Goal: Information Seeking & Learning: Learn about a topic

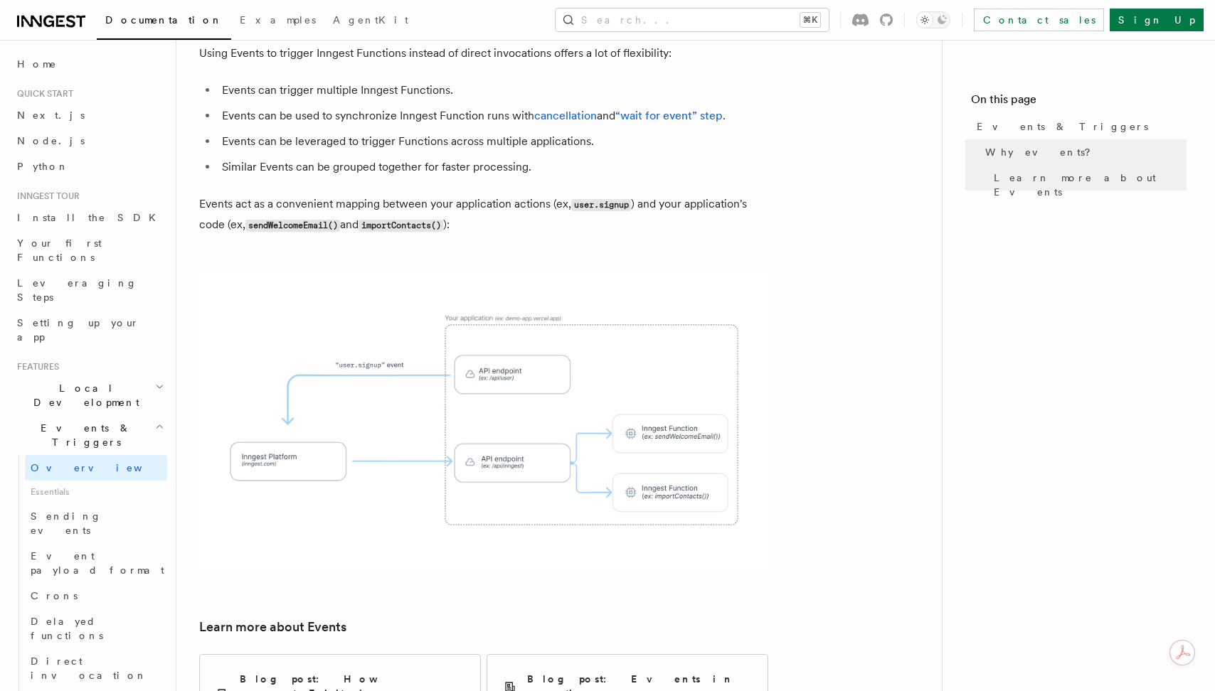
scroll to position [583, 0]
click at [92, 511] on span "Sending events" at bounding box center [66, 524] width 71 height 26
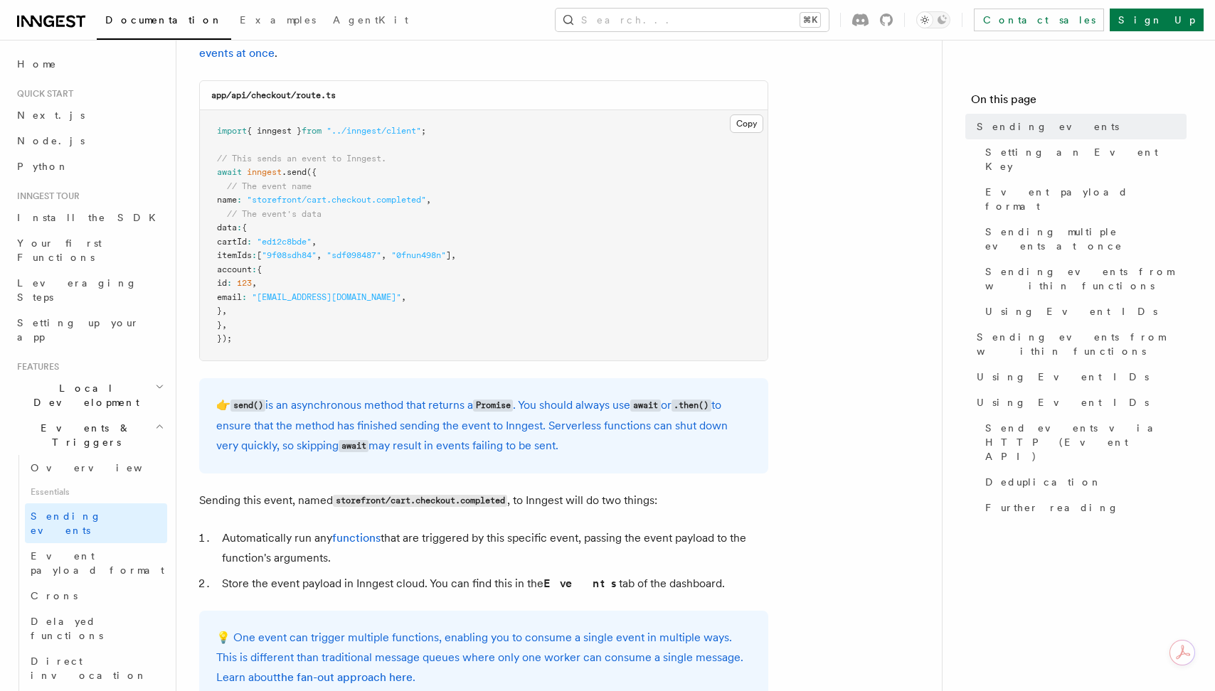
scroll to position [389, 0]
click at [582, 277] on pre "import { inngest } from "../inngest/client" ; // This sends an event to Inngest…" at bounding box center [484, 235] width 568 height 250
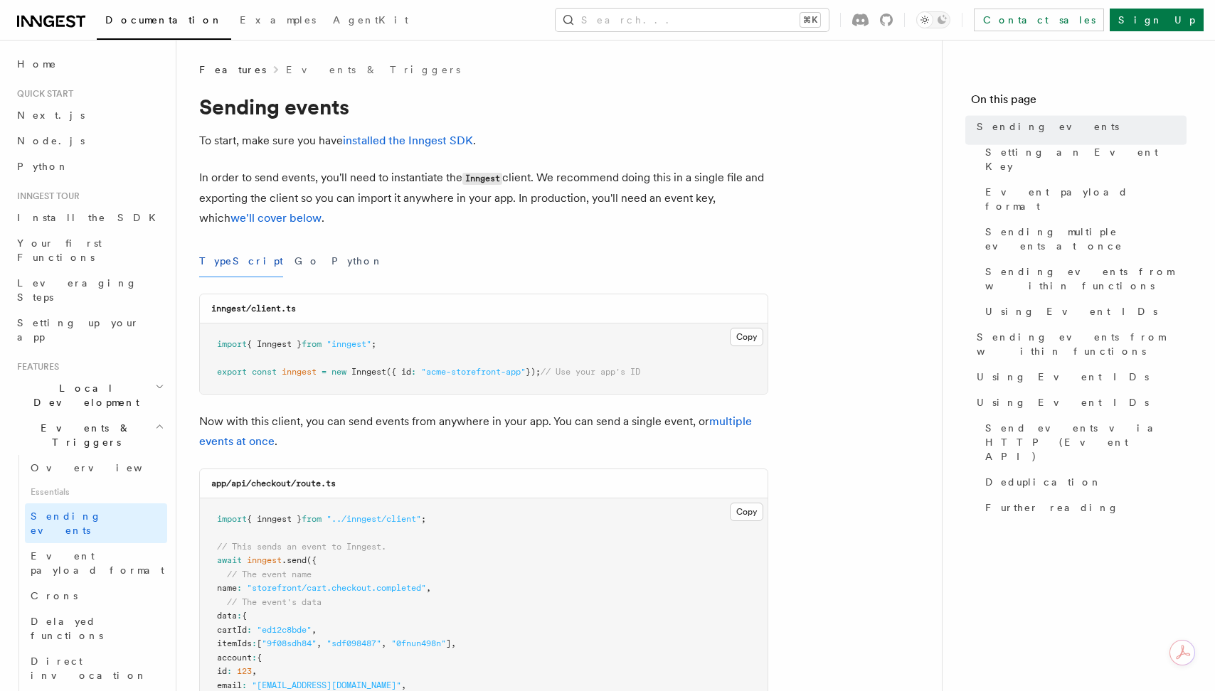
scroll to position [1097, 0]
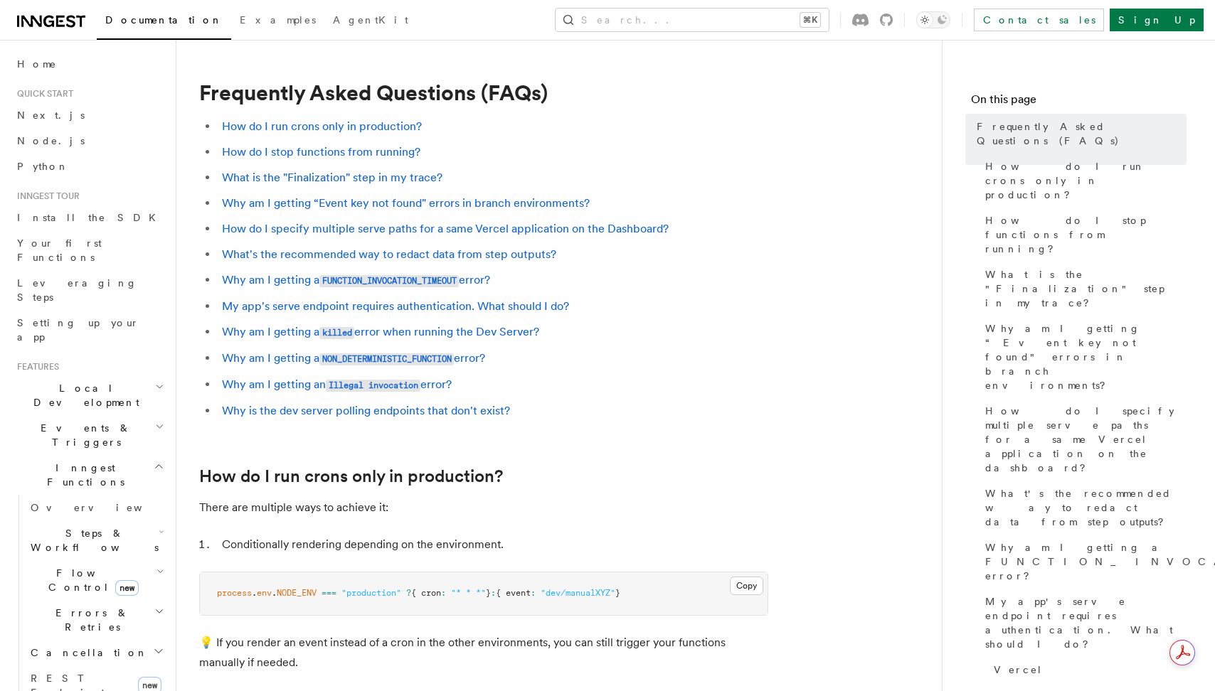
click at [73, 25] on icon at bounding box center [70, 21] width 9 height 12
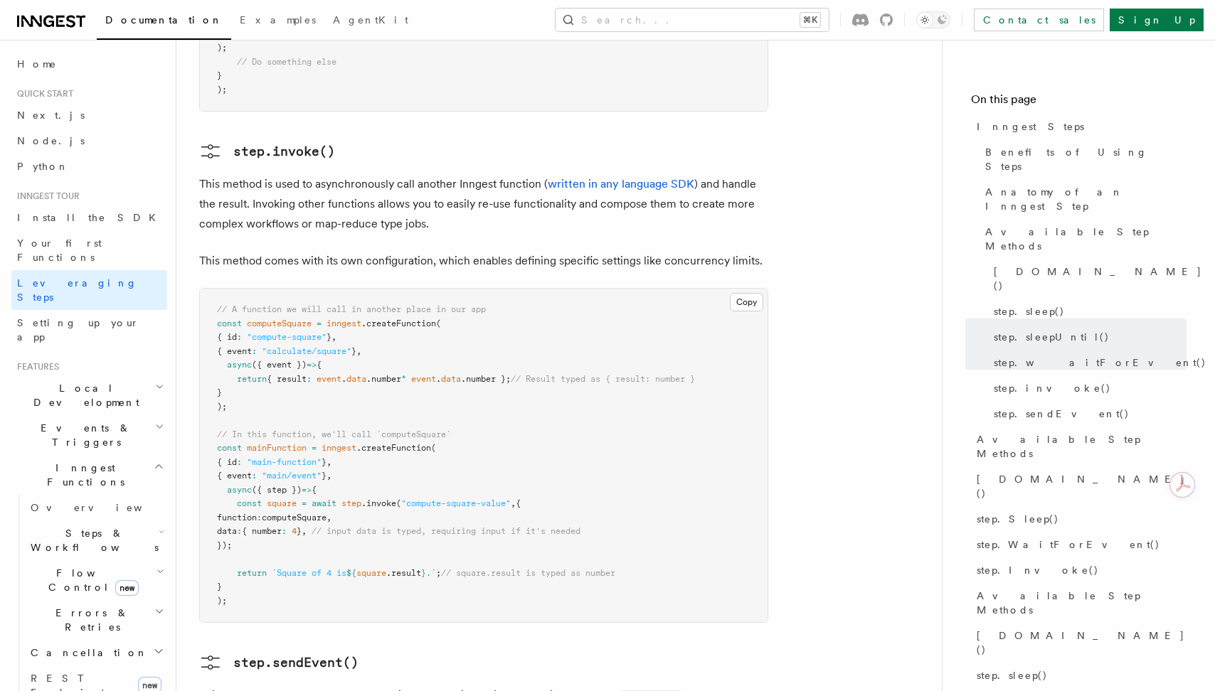
scroll to position [2202, 0]
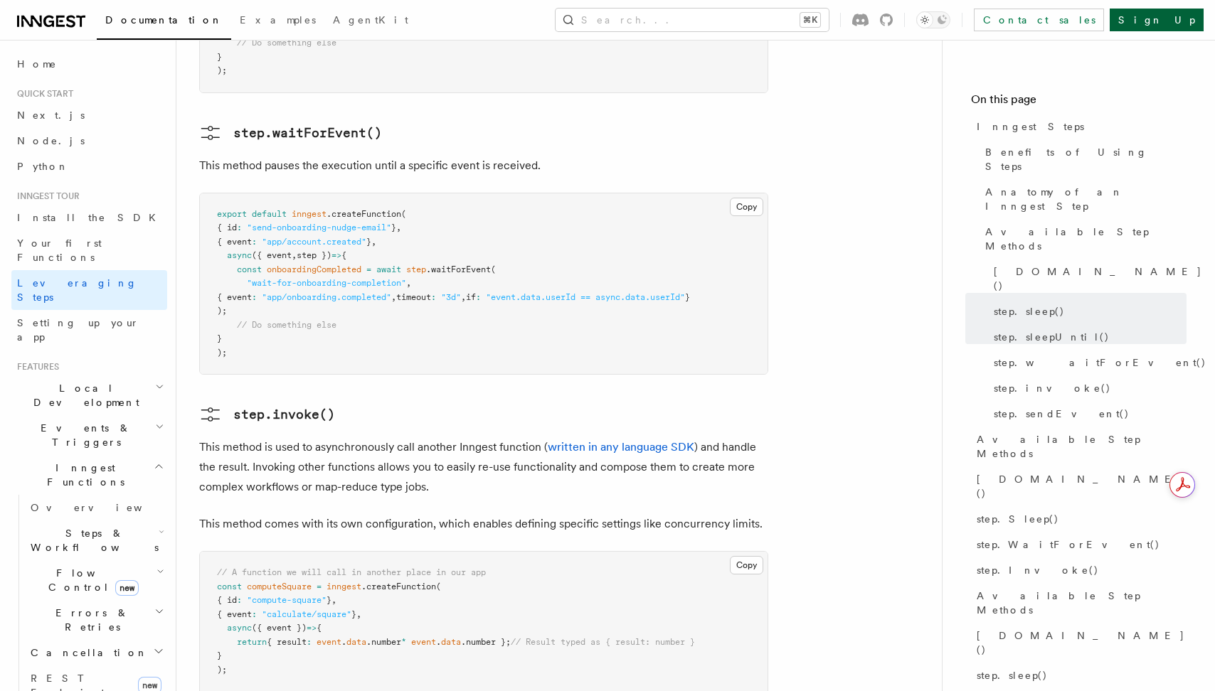
click at [1170, 22] on link "Sign Up" at bounding box center [1156, 20] width 94 height 23
